Goal: Task Accomplishment & Management: Use online tool/utility

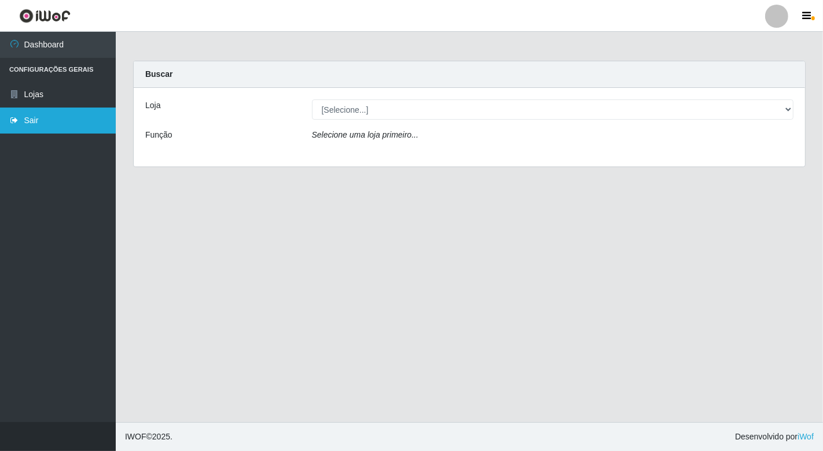
click at [25, 122] on link "Sair" at bounding box center [58, 121] width 116 height 26
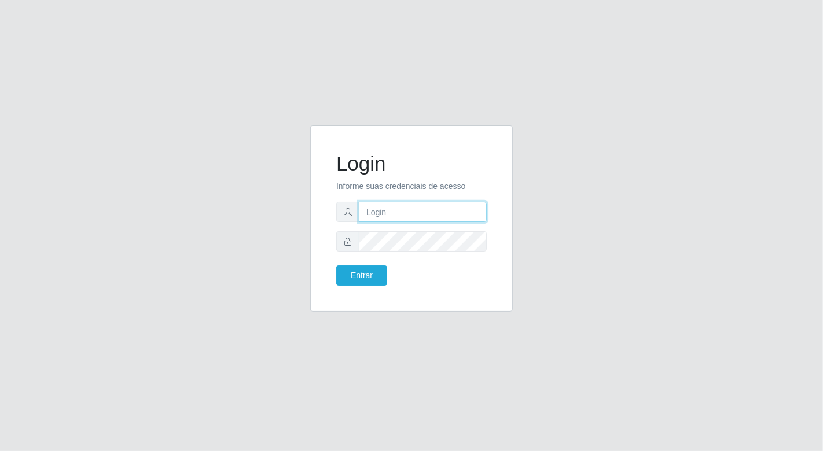
click at [402, 207] on input "text" at bounding box center [423, 212] width 128 height 20
type input "[EMAIL_ADDRESS][DOMAIN_NAME]"
click at [336, 266] on button "Entrar" at bounding box center [361, 276] width 51 height 20
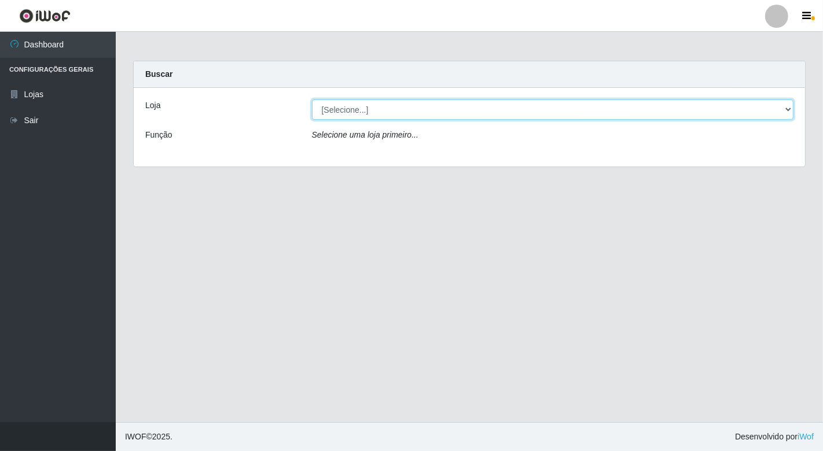
click at [787, 111] on select "[Selecione...] Nordestão - [GEOGRAPHIC_DATA]" at bounding box center [553, 110] width 482 height 20
select select "454"
click at [312, 100] on select "[Selecione...] Nordestão - [GEOGRAPHIC_DATA]" at bounding box center [553, 110] width 482 height 20
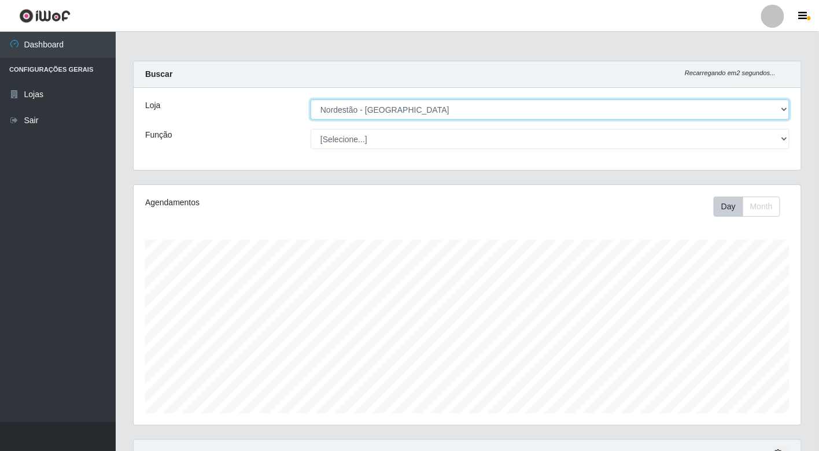
scroll to position [215, 0]
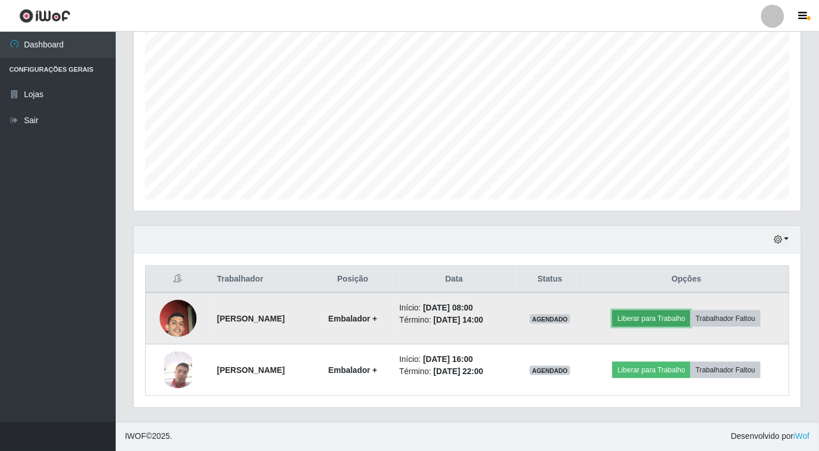
click at [654, 311] on button "Liberar para Trabalho" at bounding box center [652, 319] width 78 height 16
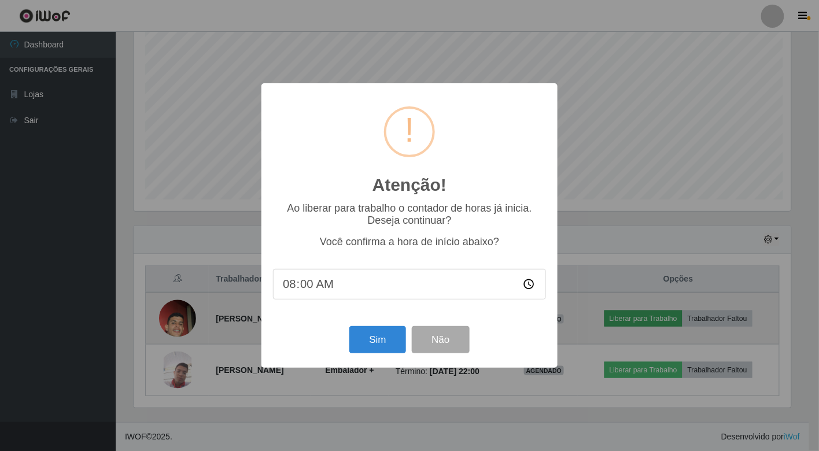
scroll to position [240, 661]
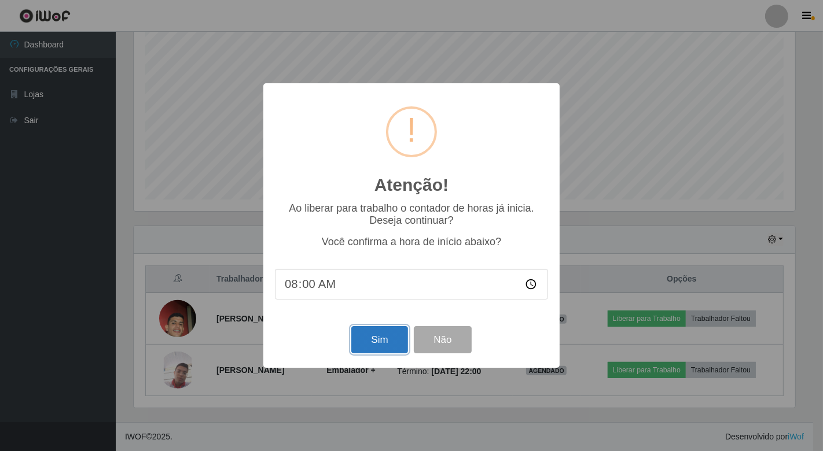
click at [374, 334] on button "Sim" at bounding box center [379, 339] width 56 height 27
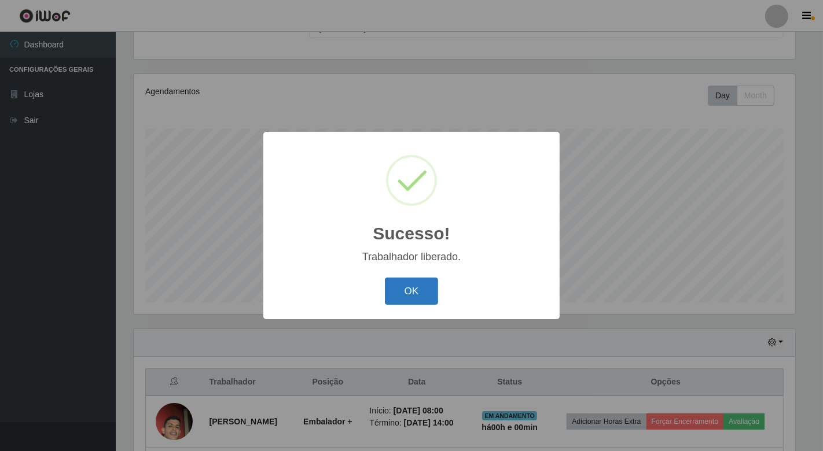
click at [427, 288] on button "OK" at bounding box center [412, 291] width 54 height 27
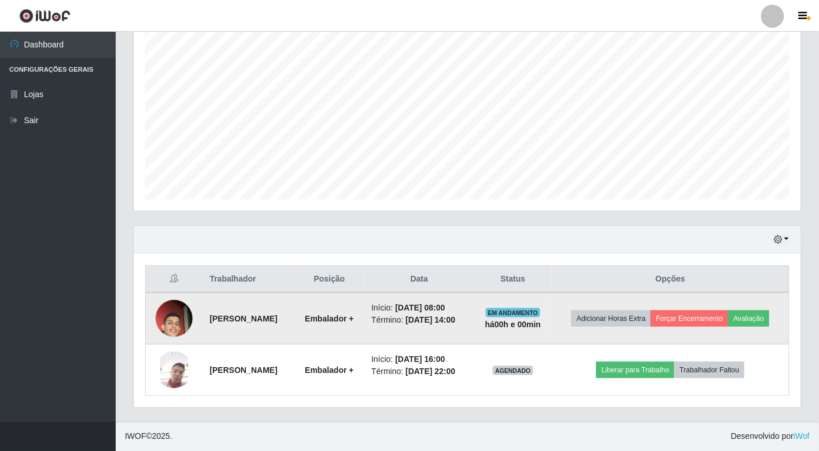
scroll to position [232, 0]
